Goal: Information Seeking & Learning: Learn about a topic

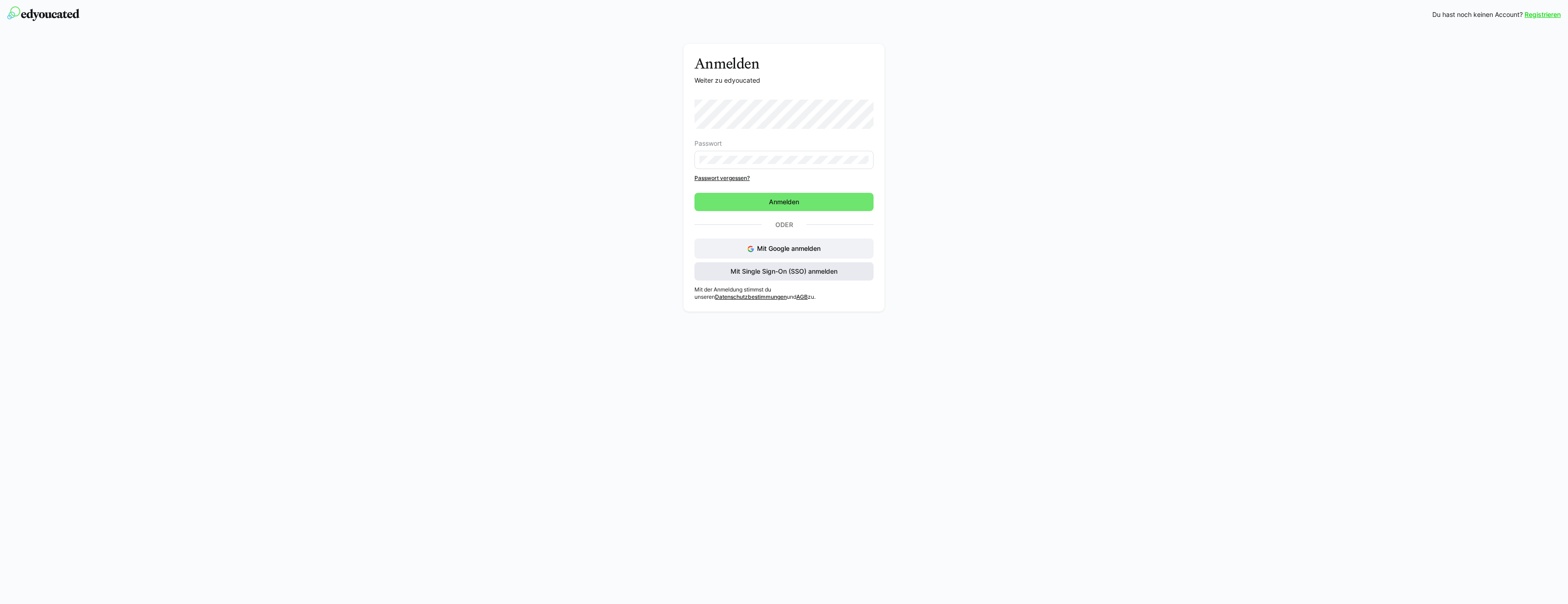
click at [815, 273] on span "Mit Single Sign-On (SSO) anmelden" at bounding box center [784, 271] width 110 height 9
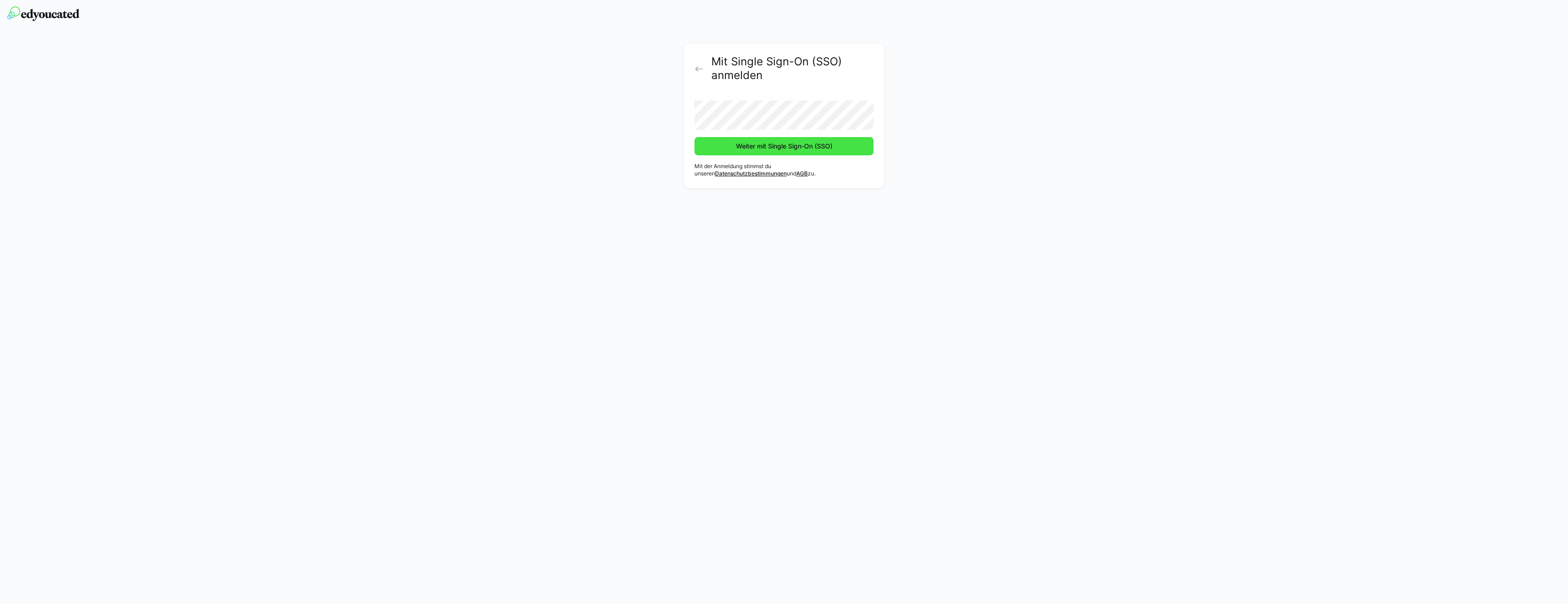
click at [797, 151] on span "Weiter mit Single Sign-On (SSO)" at bounding box center [784, 146] width 179 height 18
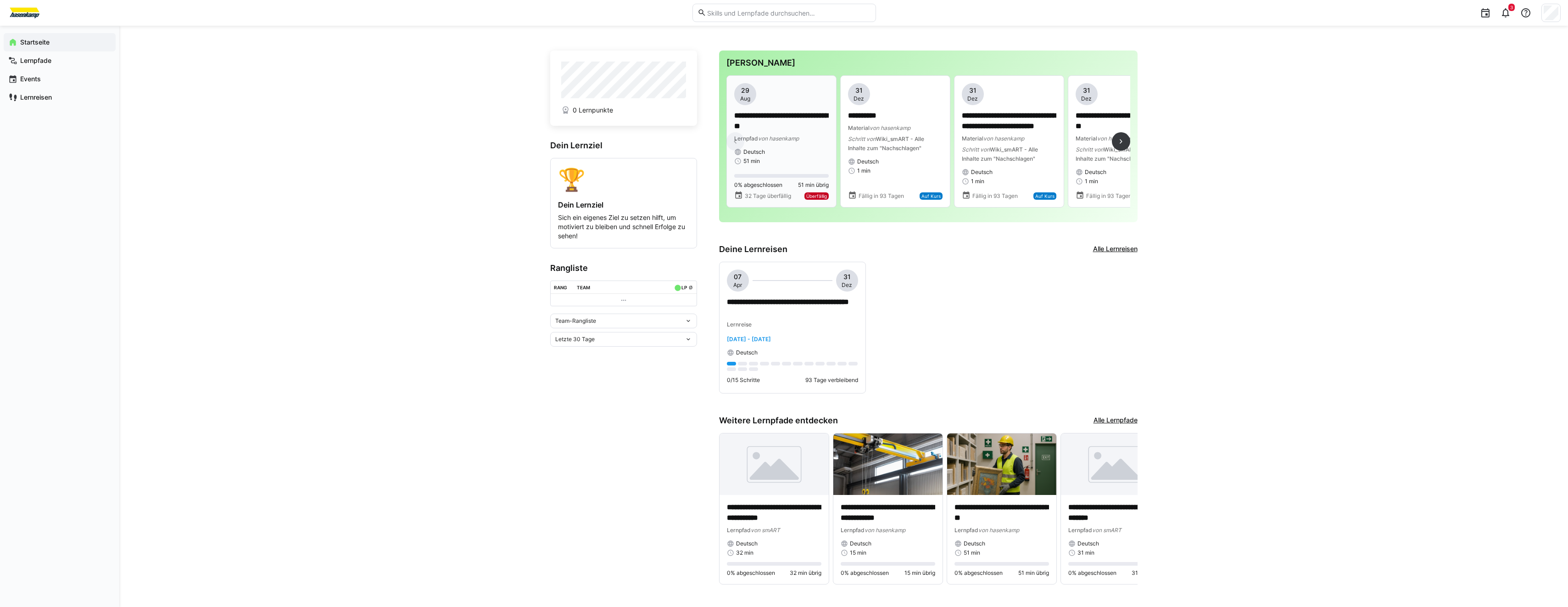
click at [776, 136] on span "von hasenkamp" at bounding box center [779, 138] width 41 height 7
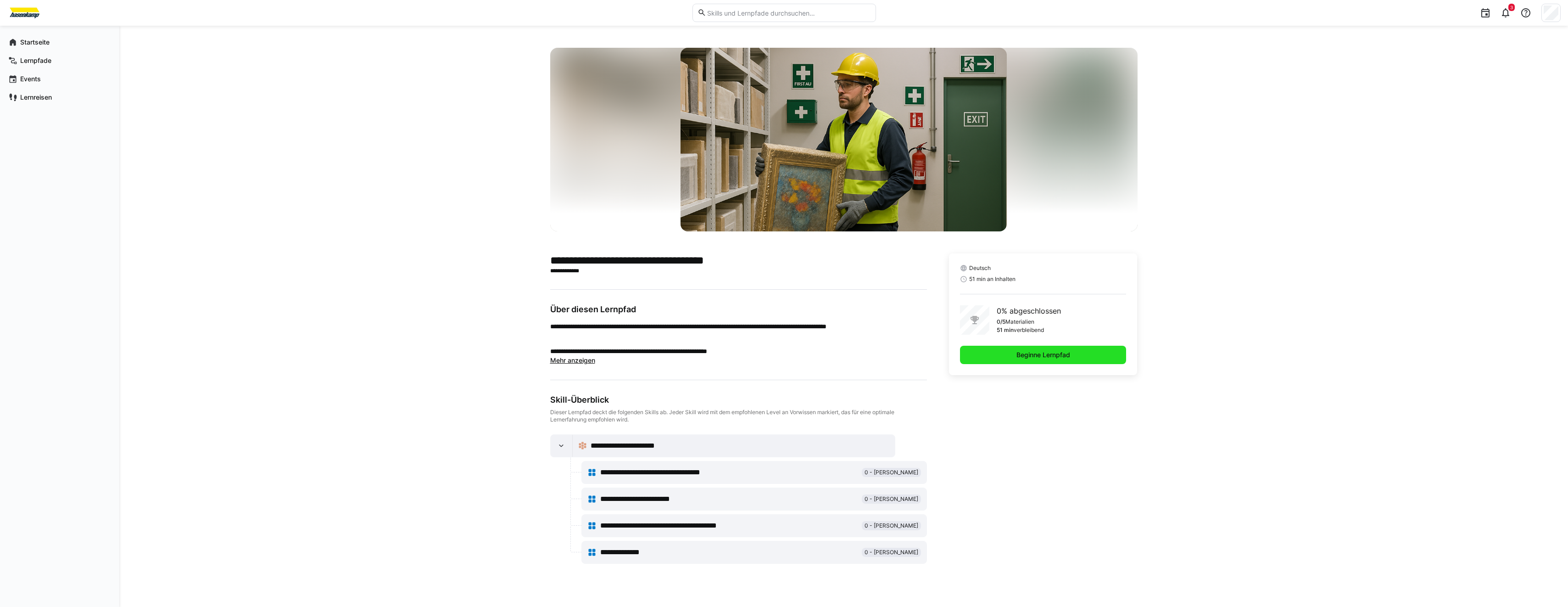
click at [1057, 356] on span "Beginne Lernpfad" at bounding box center [1043, 354] width 56 height 9
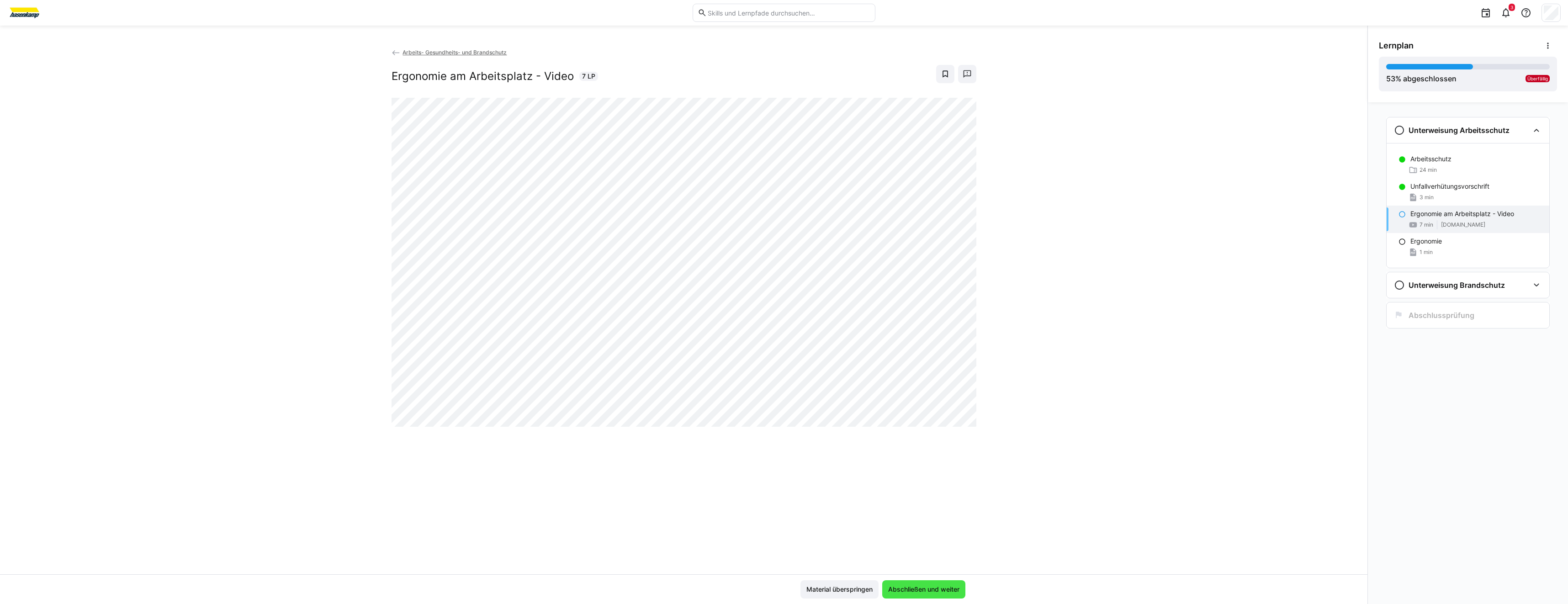
click at [915, 590] on span "Abschließen und weiter" at bounding box center [924, 589] width 74 height 9
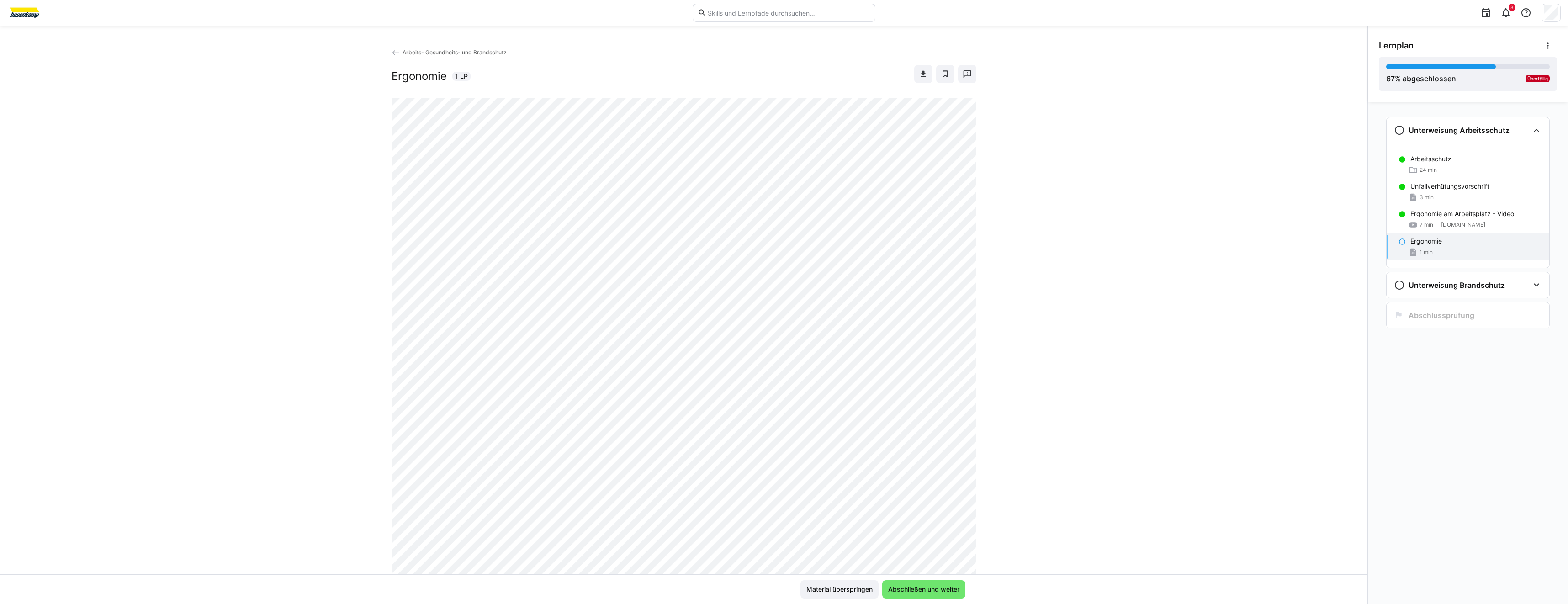
click at [1245, 168] on div "Arbeits- Gesundheits- und Brandschutz Ergonomie 1 LP" at bounding box center [684, 311] width 1367 height 527
click at [1092, 105] on div "Arbeits- Gesundheits- und Brandschutz Ergonomie 1 LP" at bounding box center [684, 311] width 1367 height 527
click at [929, 592] on span "Abschließen und weiter" at bounding box center [924, 589] width 74 height 9
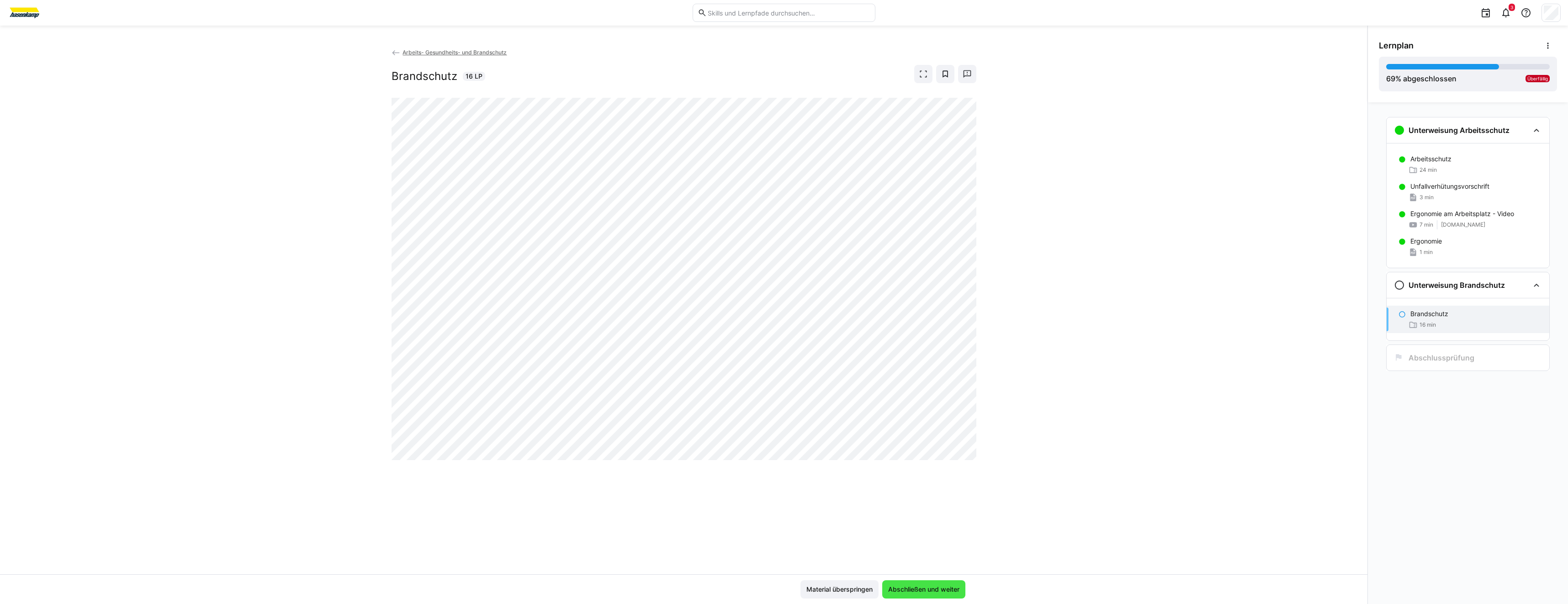
click at [933, 588] on span "Abschließen und weiter" at bounding box center [924, 589] width 74 height 9
click at [918, 588] on span "Abschließen und weiter" at bounding box center [924, 589] width 74 height 9
click at [1154, 246] on div "Arbeits- Gesundheits- und Brandschutz Brandschutz 16 LP" at bounding box center [684, 311] width 1367 height 527
drag, startPoint x: 1165, startPoint y: 154, endPoint x: 1133, endPoint y: 160, distance: 32.6
click at [1165, 154] on div "Arbeits- Gesundheits- und Brandschutz Brandschutz 16 LP" at bounding box center [684, 311] width 1367 height 527
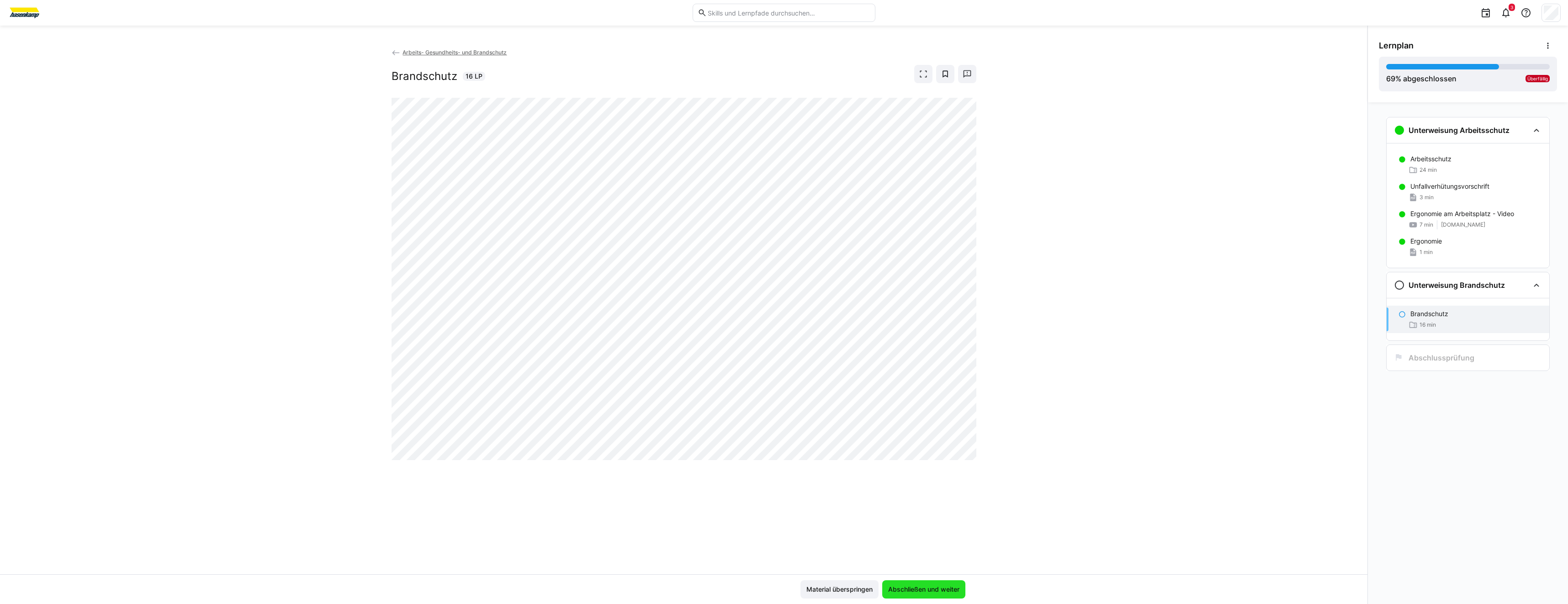
click at [937, 587] on span "Abschließen und weiter" at bounding box center [924, 589] width 74 height 9
click at [847, 487] on div "Arbeits- Gesundheits- und Brandschutz Brandschutz 16 LP" at bounding box center [684, 311] width 1367 height 527
click at [918, 588] on span "Abschließen und weiter" at bounding box center [924, 589] width 74 height 9
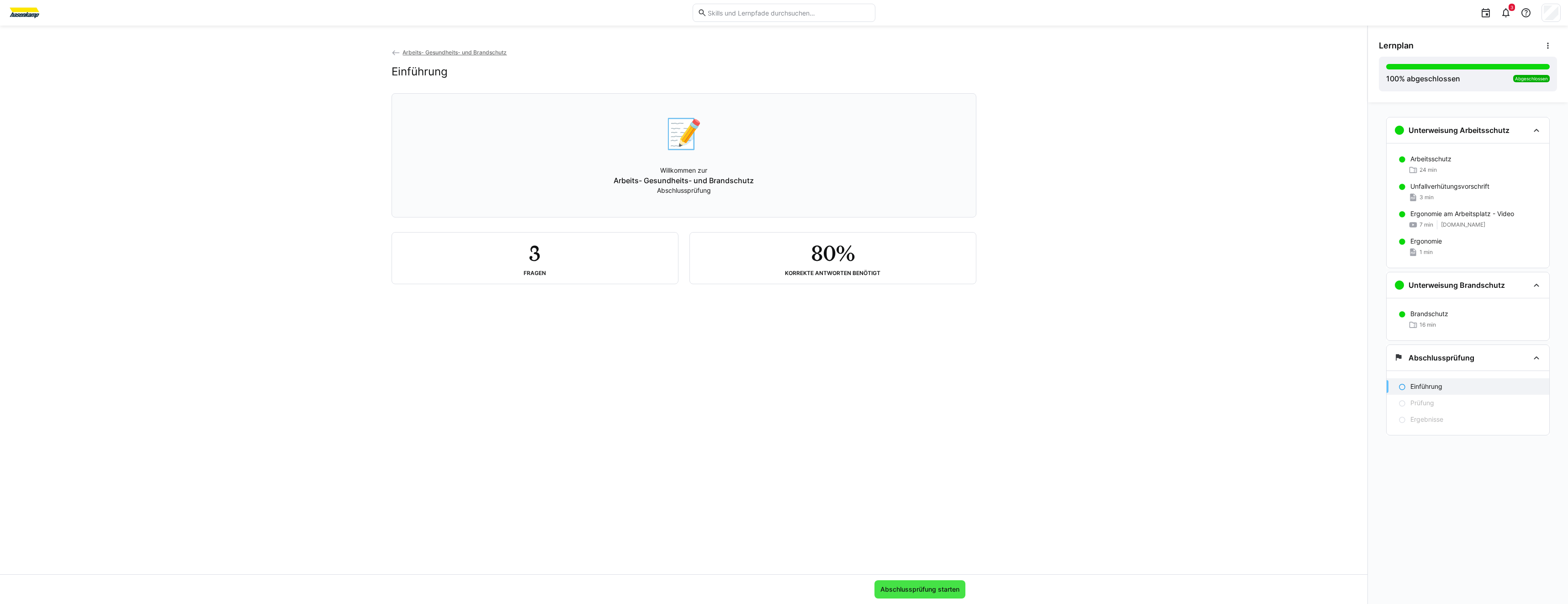
click at [948, 596] on span "Abschlussprüfung starten" at bounding box center [920, 589] width 91 height 18
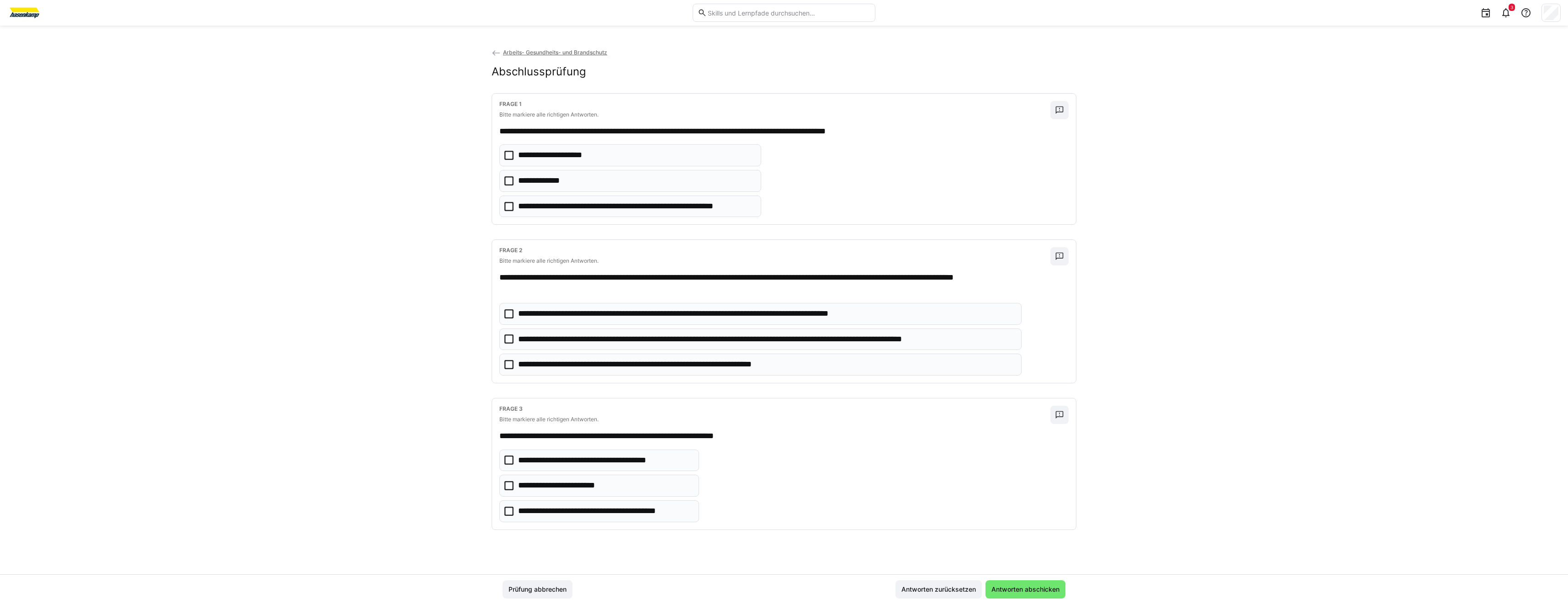
click at [613, 186] on eds-checkbox "**********" at bounding box center [631, 180] width 262 height 22
click at [659, 343] on p "**********" at bounding box center [766, 340] width 497 height 12
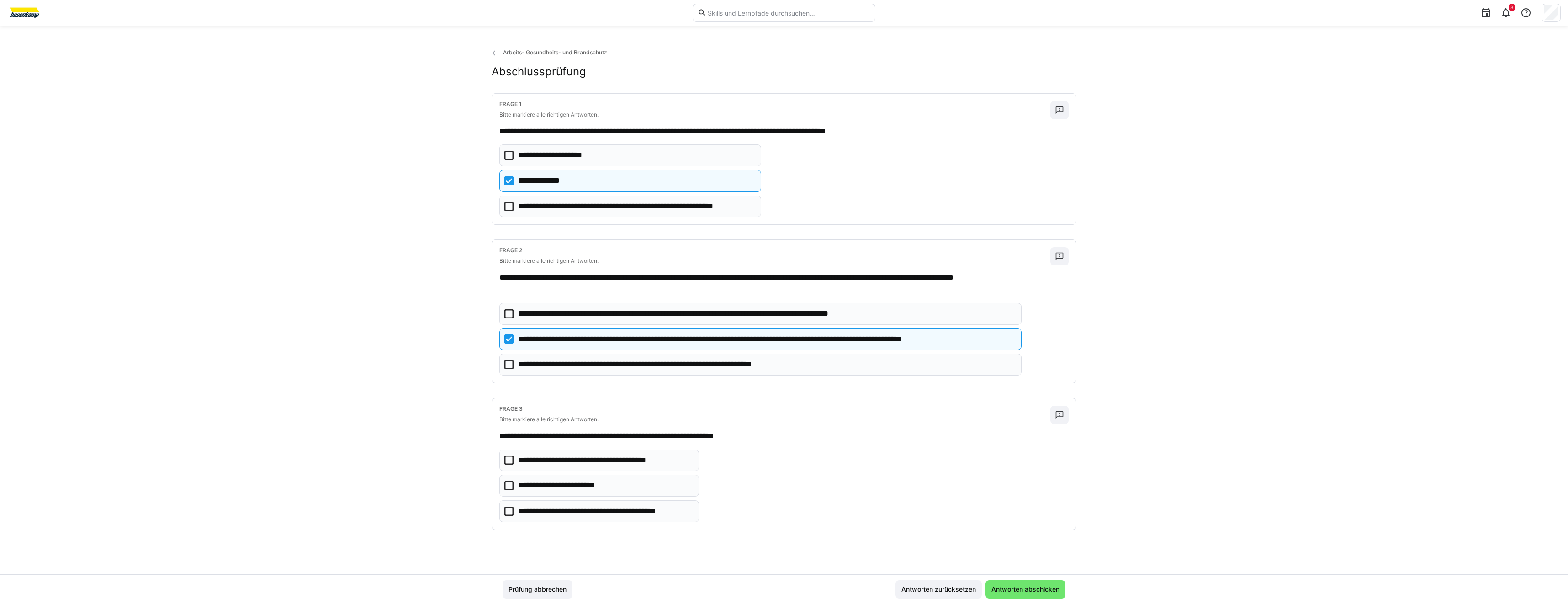
click at [659, 363] on p "**********" at bounding box center [666, 365] width 297 height 12
click at [520, 508] on p "**********" at bounding box center [605, 511] width 174 height 12
click at [1044, 593] on span "Antworten abschicken" at bounding box center [1026, 589] width 80 height 18
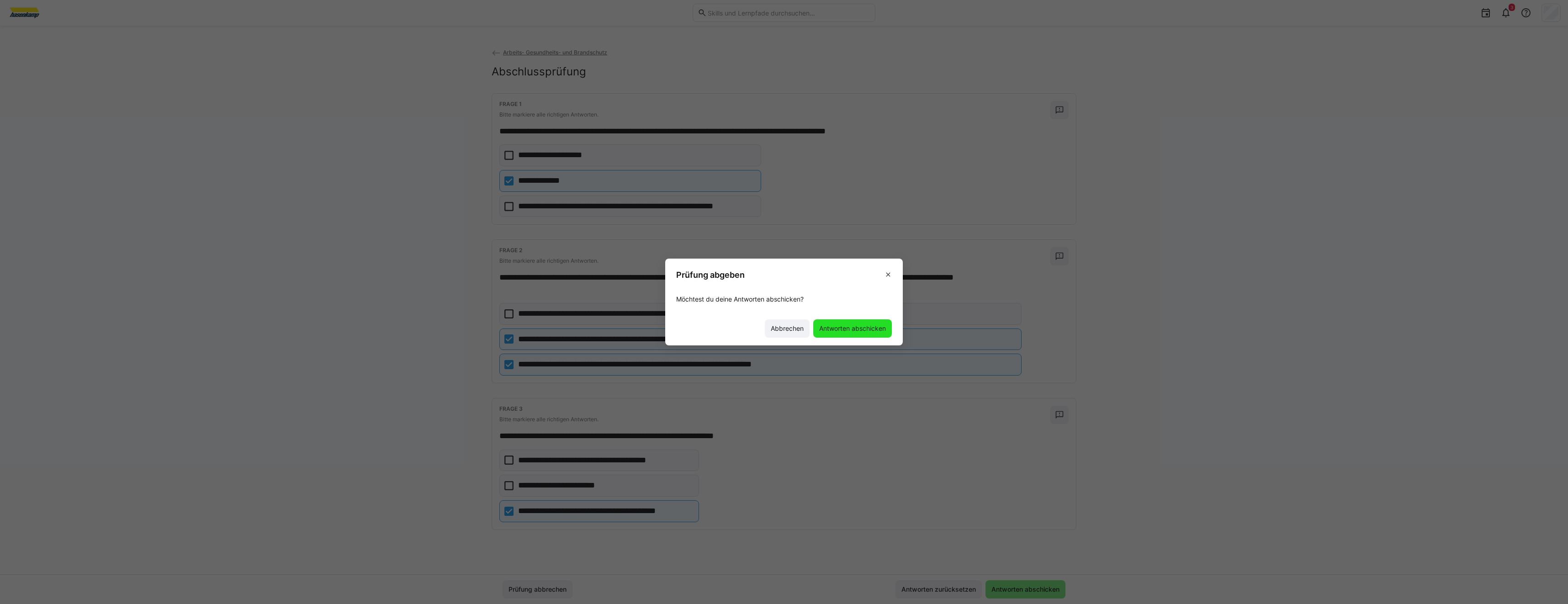
click at [840, 332] on span "Antworten abschicken" at bounding box center [853, 328] width 70 height 9
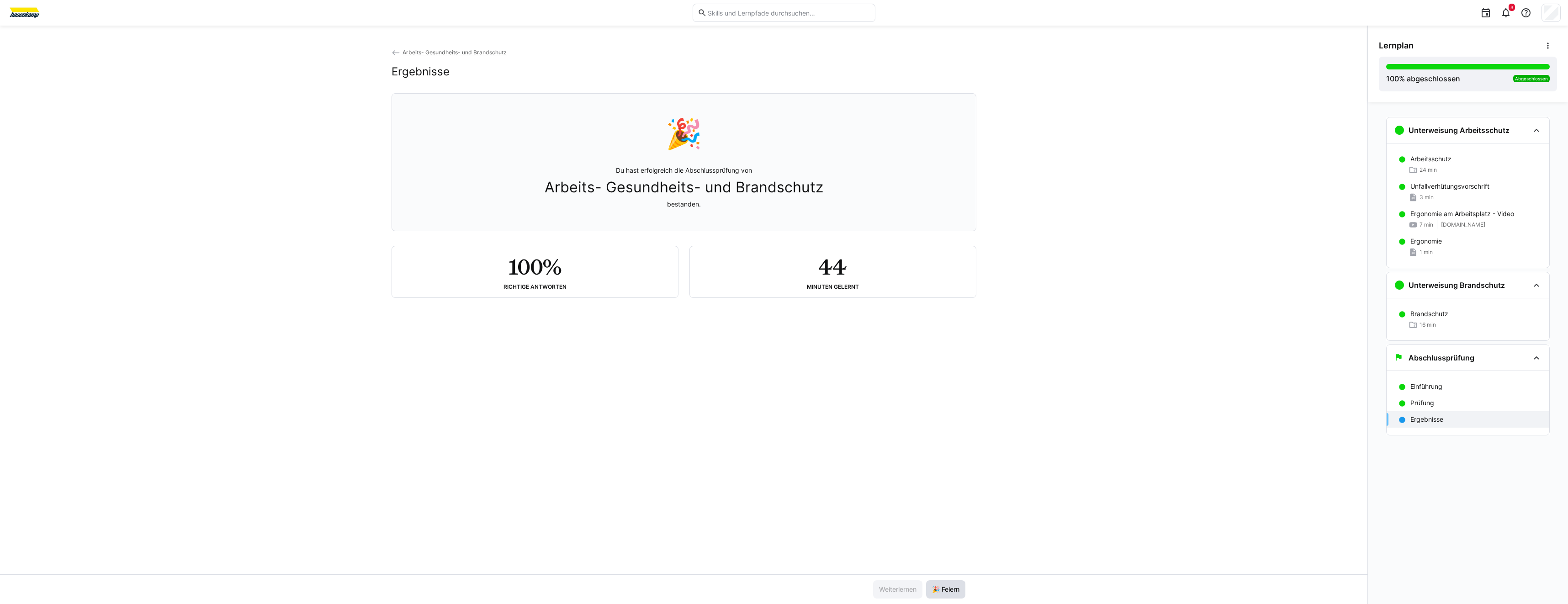
click at [952, 584] on span "🎉 Feiern" at bounding box center [946, 589] width 39 height 18
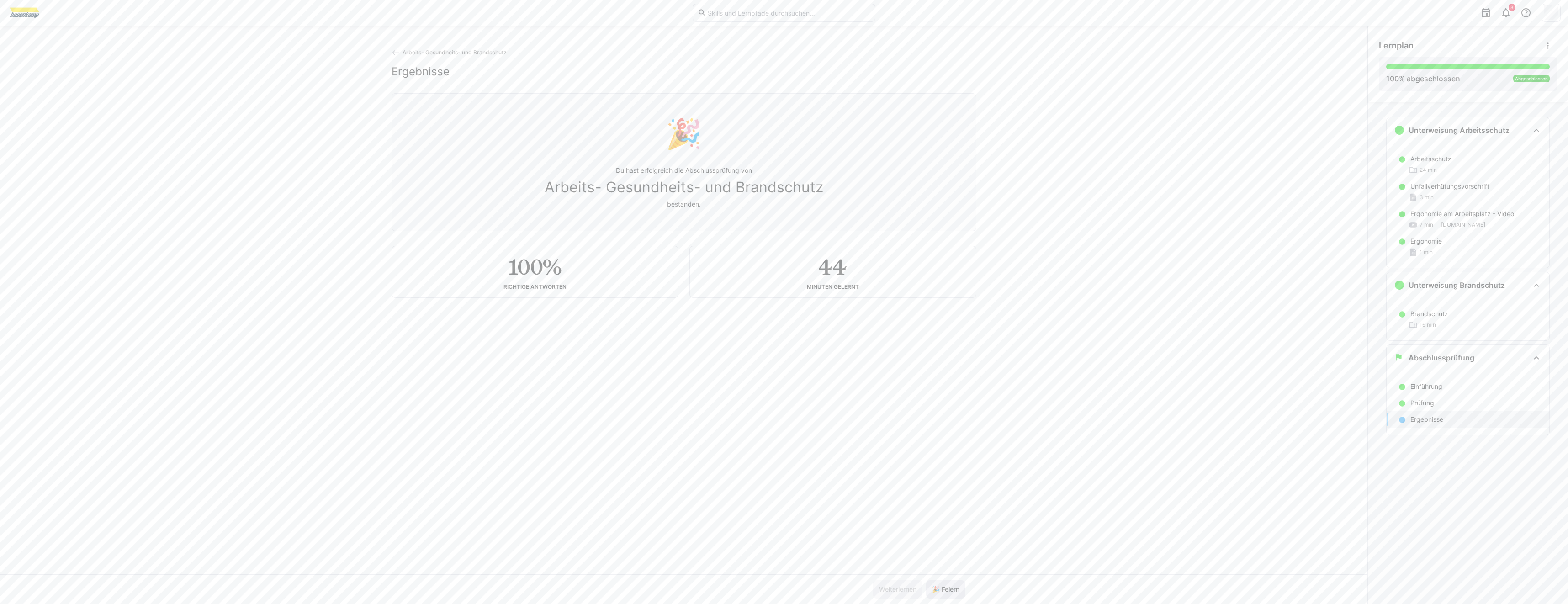
click at [937, 587] on span "🎉 Feiern" at bounding box center [946, 589] width 30 height 9
click at [959, 587] on span "🎉 Feiern" at bounding box center [946, 589] width 30 height 9
